Goal: Find contact information: Find contact information

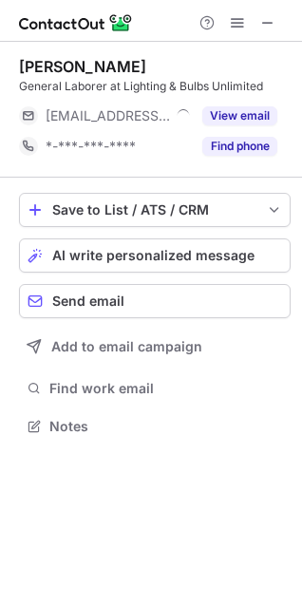
scroll to position [413, 302]
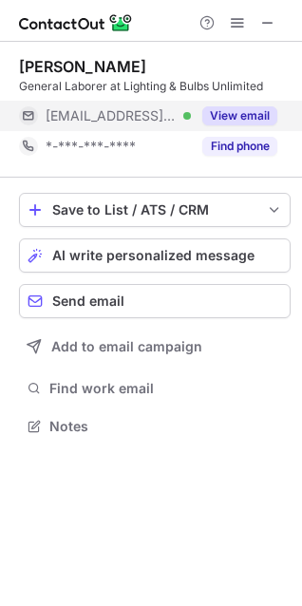
click at [236, 116] on button "View email" at bounding box center [239, 115] width 75 height 19
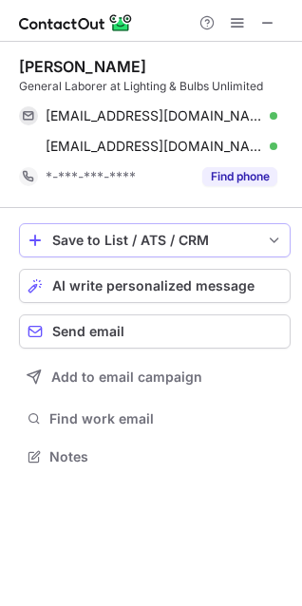
scroll to position [444, 302]
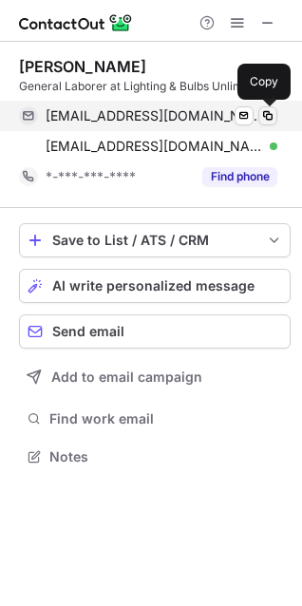
click at [265, 116] on span at bounding box center [267, 115] width 15 height 15
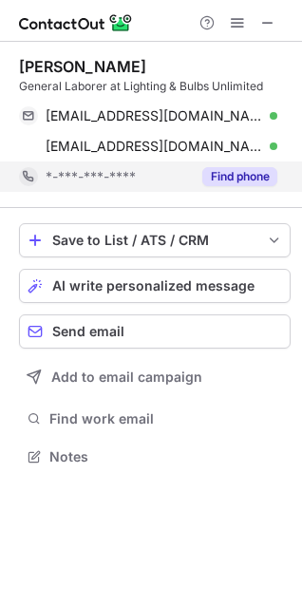
click at [224, 174] on button "Find phone" at bounding box center [239, 176] width 75 height 19
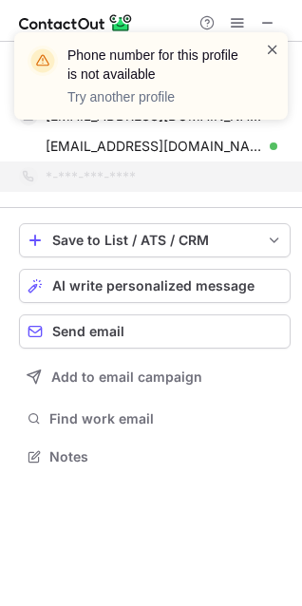
click at [267, 45] on span at bounding box center [272, 49] width 15 height 19
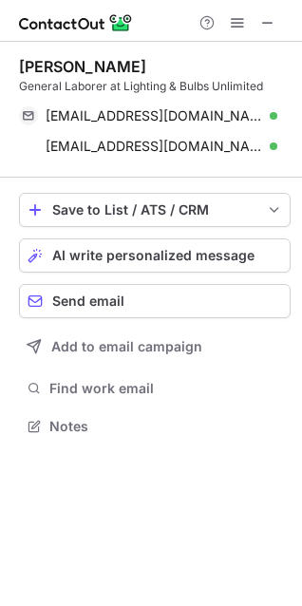
scroll to position [413, 302]
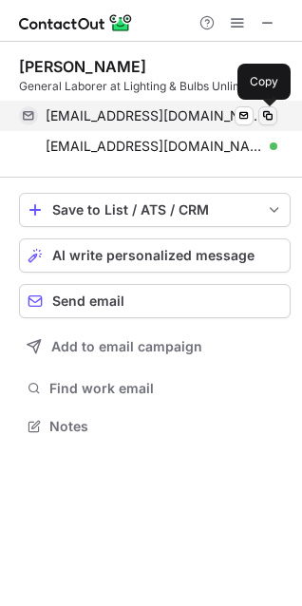
click at [265, 112] on span at bounding box center [267, 115] width 15 height 15
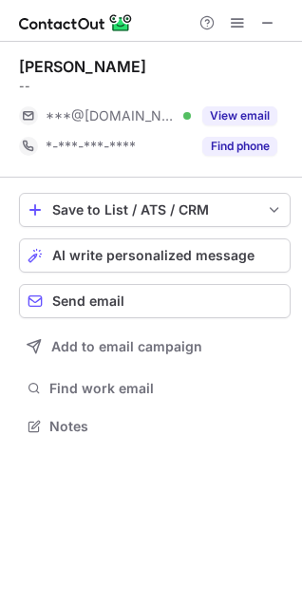
scroll to position [413, 302]
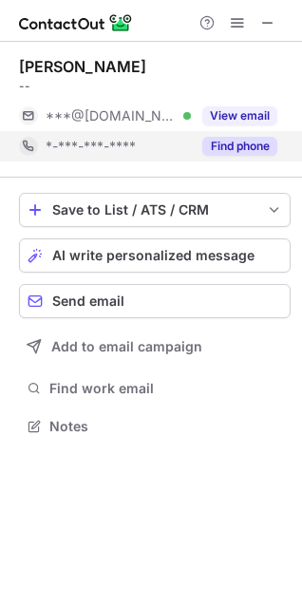
click at [228, 145] on button "Find phone" at bounding box center [239, 146] width 75 height 19
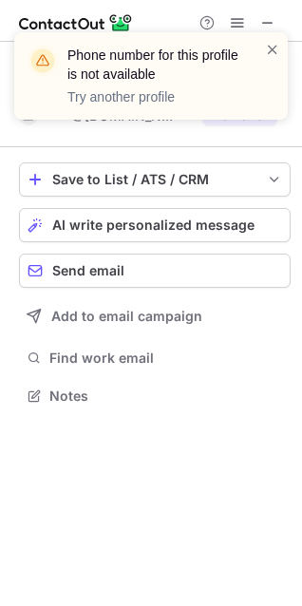
scroll to position [383, 302]
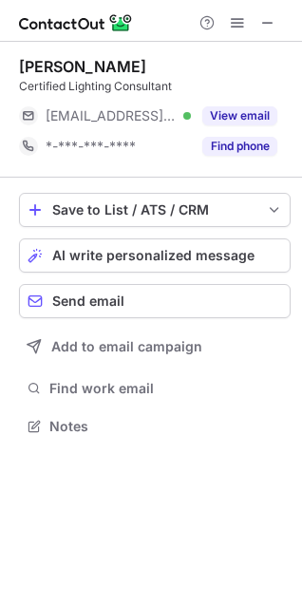
scroll to position [413, 302]
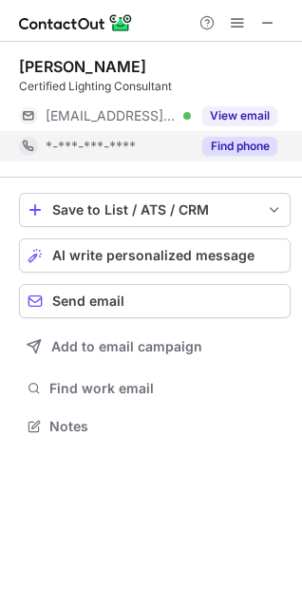
click at [243, 142] on button "Find phone" at bounding box center [239, 146] width 75 height 19
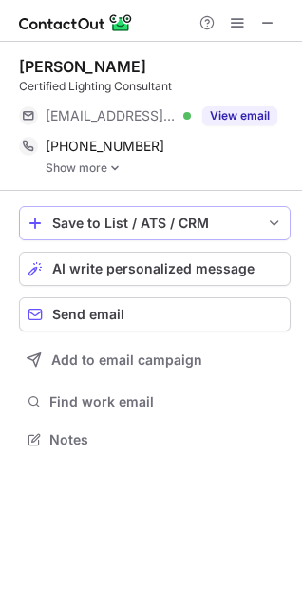
scroll to position [427, 302]
click at [68, 169] on link "Show more" at bounding box center [168, 167] width 245 height 13
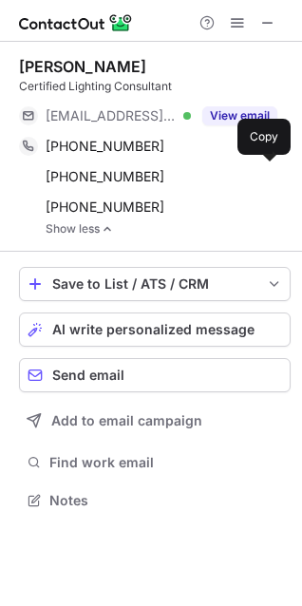
scroll to position [487, 302]
